Goal: Find specific page/section: Find specific page/section

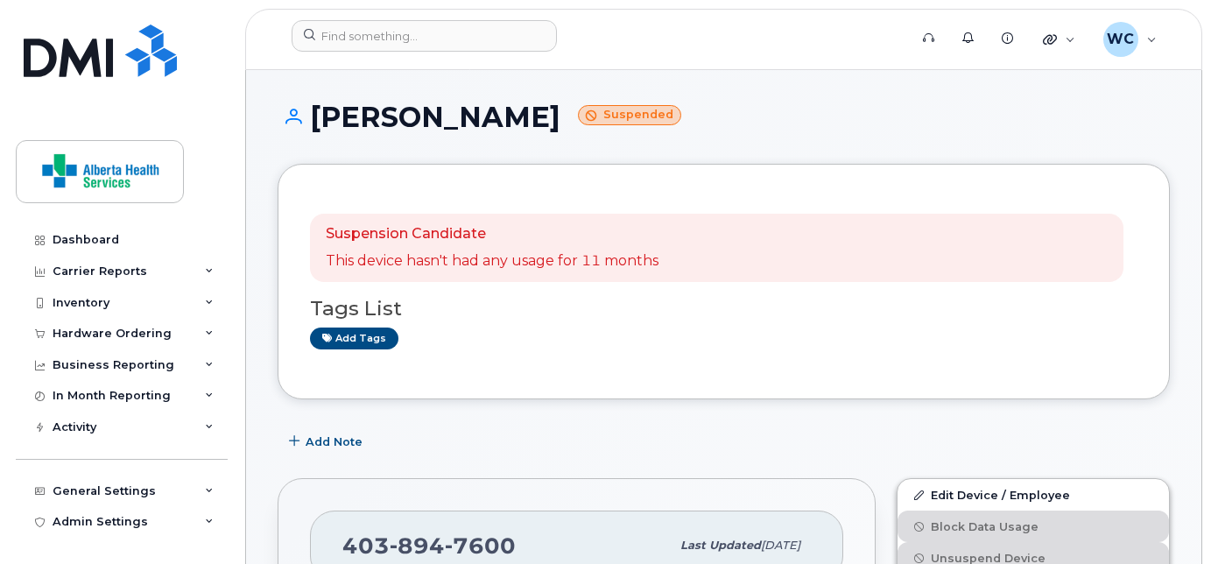
scroll to position [1331, 0]
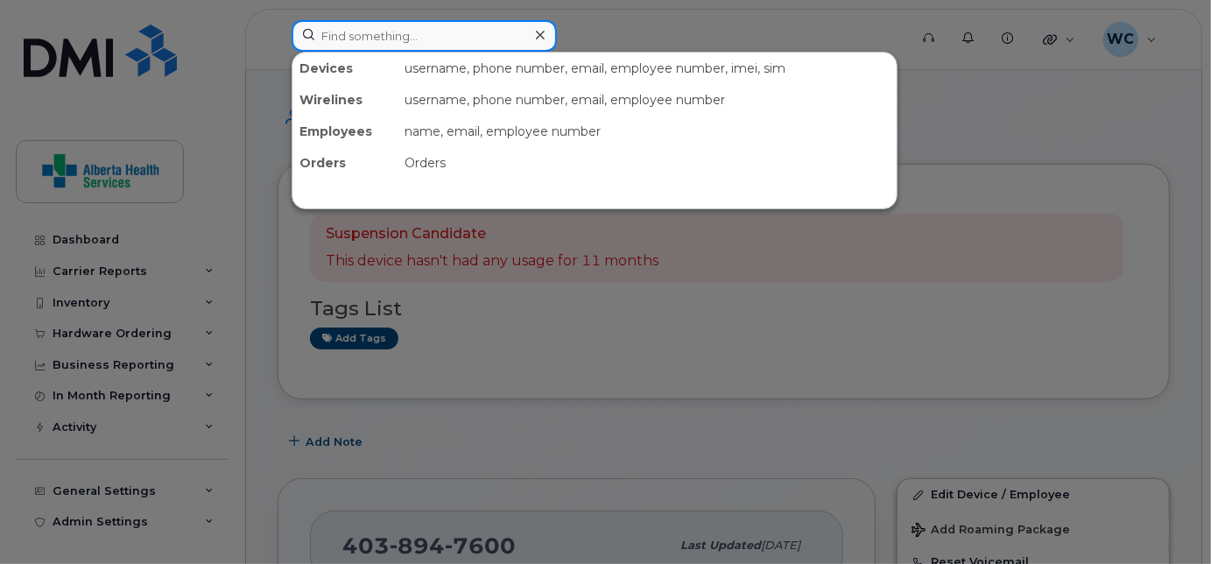
click at [446, 35] on input at bounding box center [424, 36] width 265 height 32
paste input "17803995429"
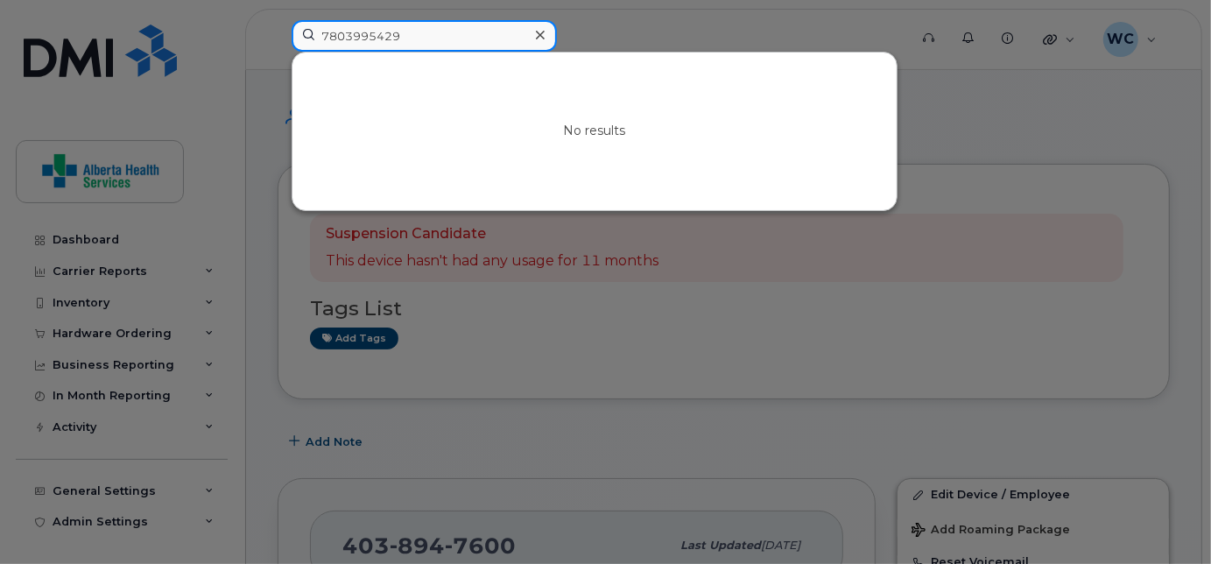
type input "7803995429"
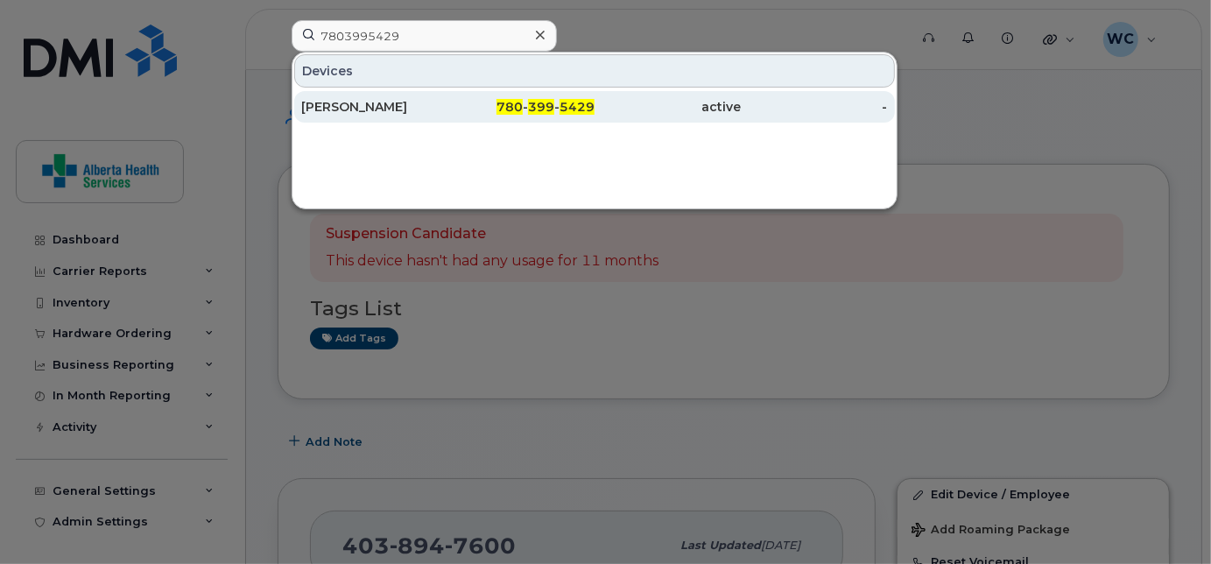
click at [444, 98] on div "[PERSON_NAME]" at bounding box center [374, 107] width 146 height 18
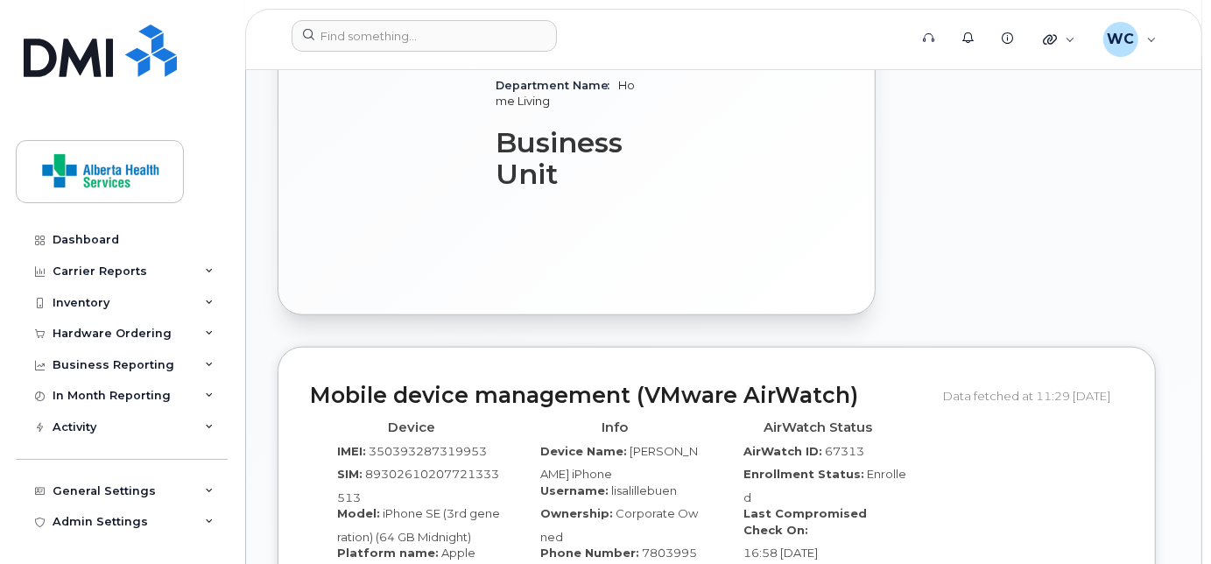
scroll to position [1062, 0]
